Goal: Check status

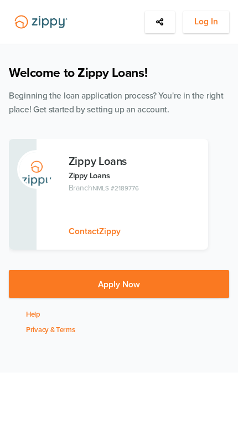
click at [217, 22] on span "Log In" at bounding box center [206, 22] width 24 height 14
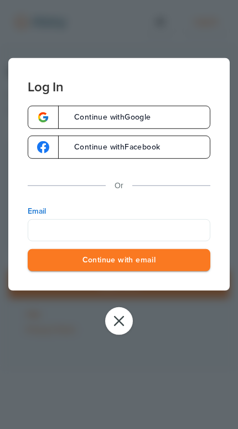
click at [178, 216] on label "Email" at bounding box center [119, 210] width 183 height 11
click at [178, 219] on input "Email" at bounding box center [119, 230] width 183 height 22
click at [188, 238] on input "Email" at bounding box center [119, 230] width 183 height 22
type input "**********"
click at [119, 261] on button "Continue with email" at bounding box center [119, 259] width 183 height 23
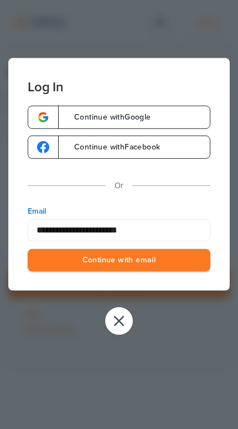
click at [119, 261] on button "Continue with email" at bounding box center [119, 259] width 183 height 23
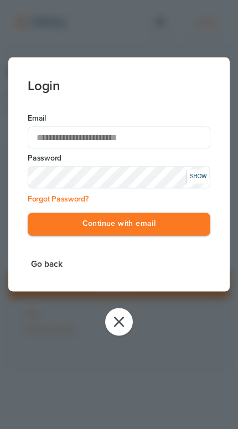
click at [186, 230] on button "Continue with email" at bounding box center [119, 223] width 183 height 23
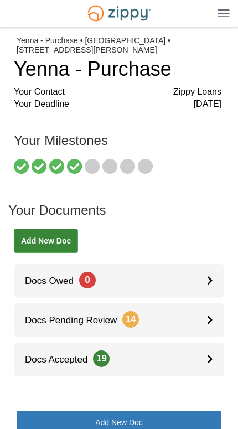
click at [36, 315] on span "Docs Pending Review 14" at bounding box center [76, 320] width 125 height 11
click at [86, 164] on icon at bounding box center [92, 166] width 15 height 15
click at [110, 162] on icon at bounding box center [109, 166] width 15 height 15
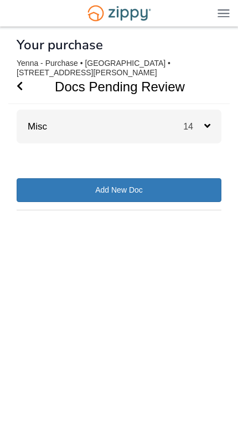
click at [46, 111] on div "Misc 14" at bounding box center [119, 127] width 205 height 34
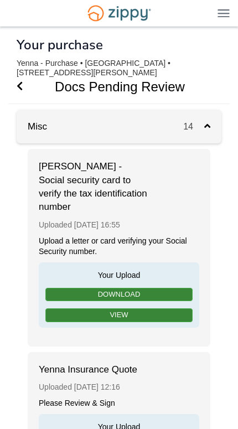
click at [70, 308] on link "View" at bounding box center [118, 315] width 147 height 14
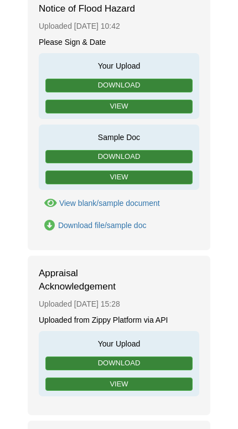
scroll to position [625, 0]
